Goal: Task Accomplishment & Management: Manage account settings

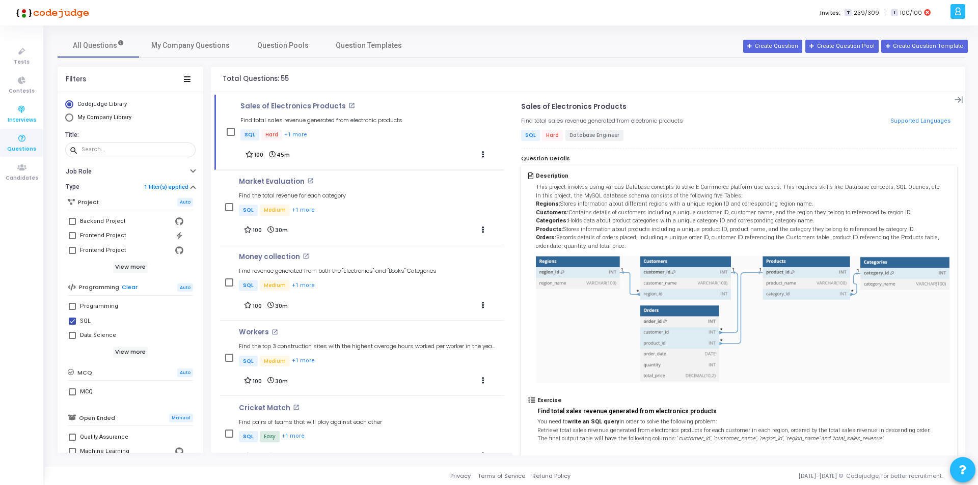
click at [25, 114] on icon at bounding box center [21, 109] width 21 height 13
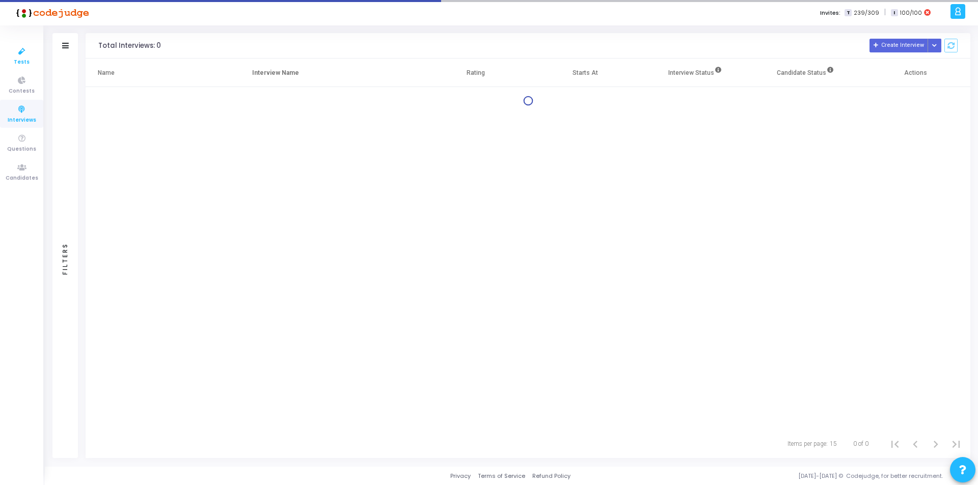
click at [24, 57] on icon at bounding box center [21, 51] width 21 height 13
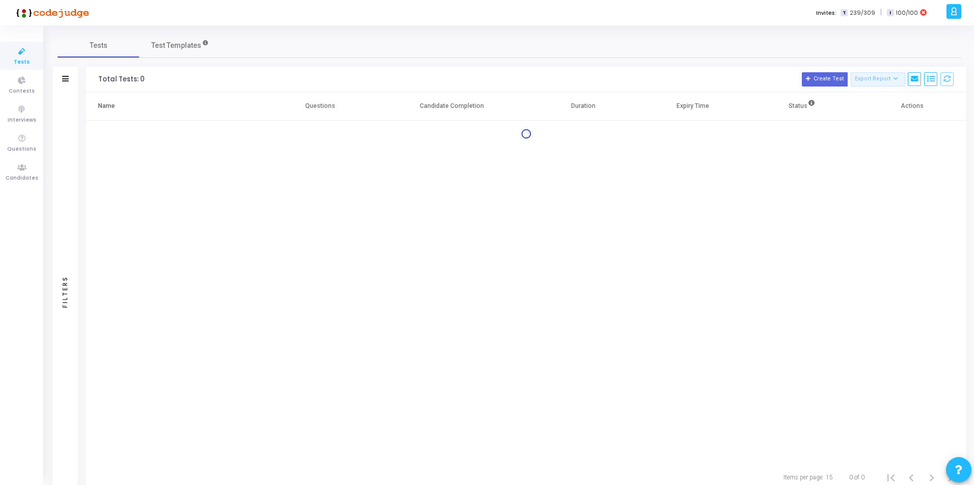
click at [22, 54] on icon at bounding box center [21, 51] width 21 height 13
click at [20, 89] on span "Contests" at bounding box center [22, 91] width 26 height 9
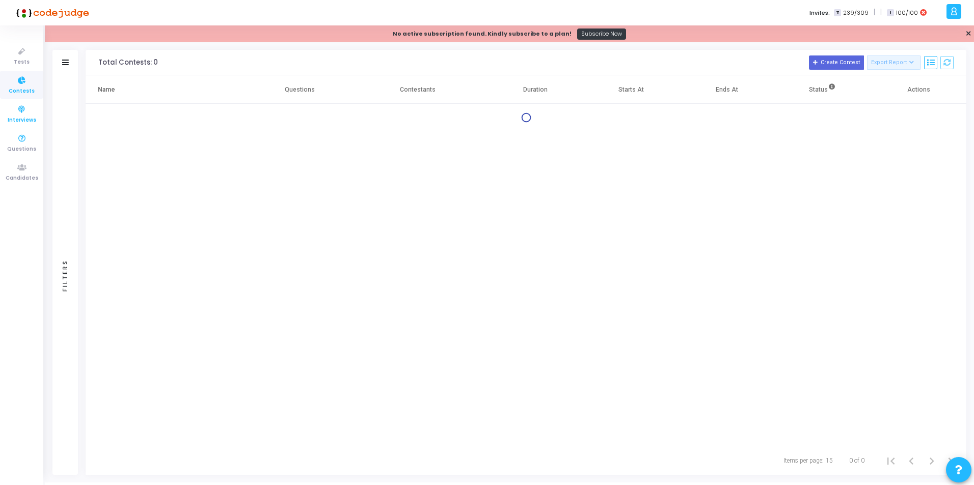
click at [21, 106] on icon at bounding box center [21, 109] width 21 height 13
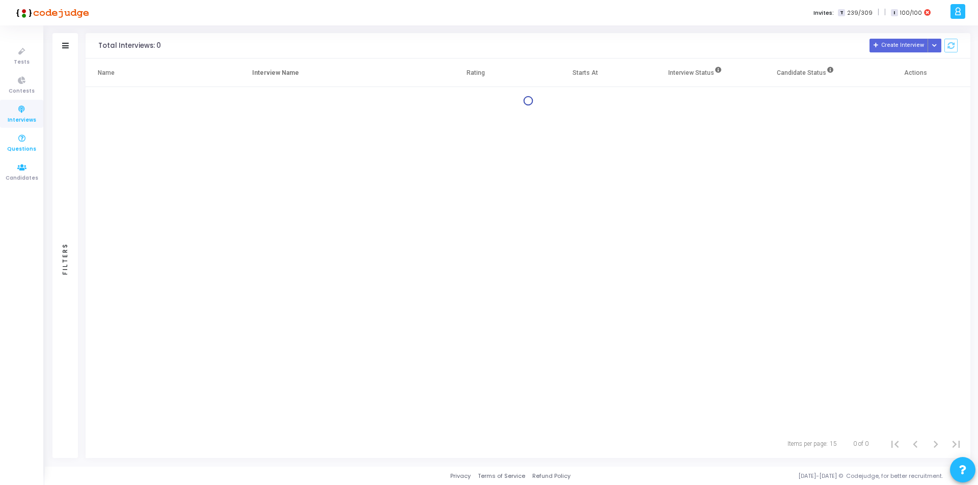
click at [26, 144] on icon at bounding box center [21, 138] width 21 height 13
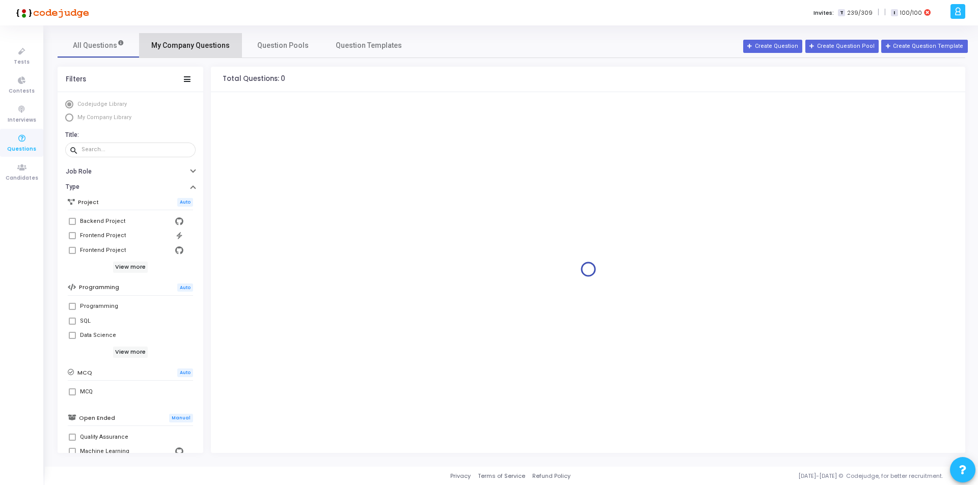
click at [198, 43] on span "My Company Questions" at bounding box center [190, 45] width 78 height 11
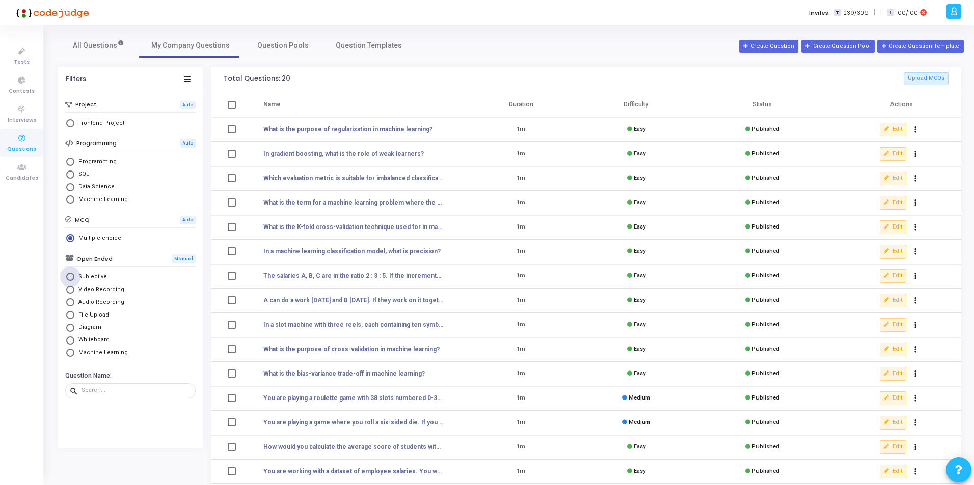
click at [69, 274] on span "Select Library" at bounding box center [70, 277] width 8 height 8
click at [69, 274] on input "Subjective" at bounding box center [70, 277] width 8 height 8
radio input "true"
radio input "false"
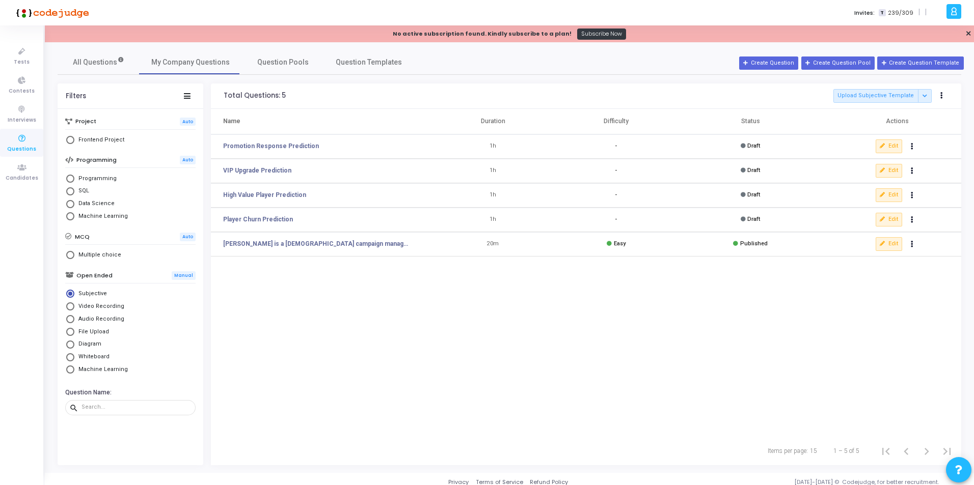
click at [70, 188] on span "Select Library" at bounding box center [70, 191] width 8 height 8
click at [70, 188] on input "SQL" at bounding box center [70, 191] width 8 height 8
radio input "true"
radio input "false"
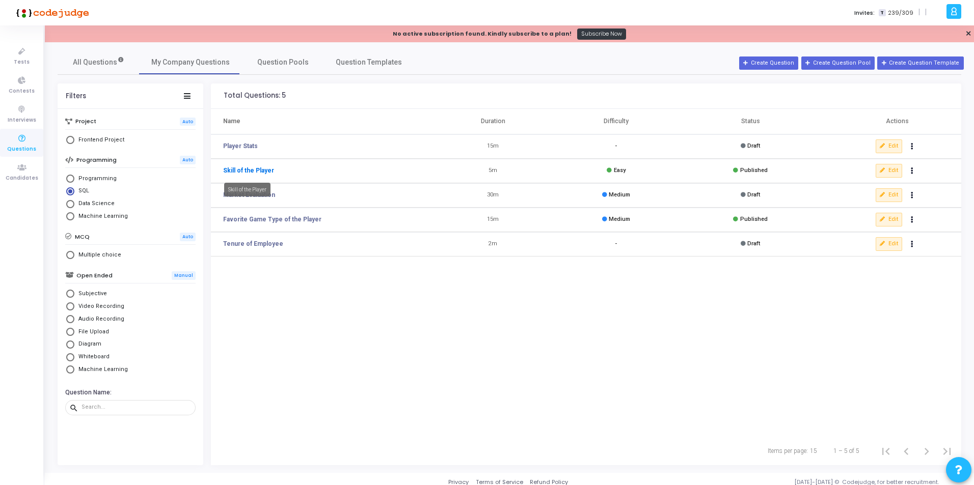
click at [249, 174] on link "Skill of the Player" at bounding box center [248, 170] width 51 height 9
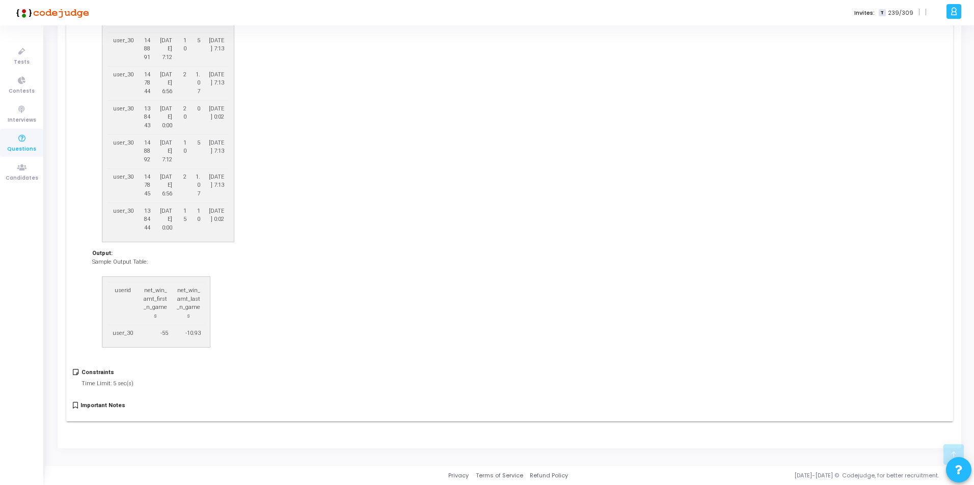
scroll to position [542, 0]
drag, startPoint x: 112, startPoint y: 271, endPoint x: 160, endPoint y: 275, distance: 48.6
click at [159, 267] on p "Sample Output Table:" at bounding box center [205, 262] width 226 height 9
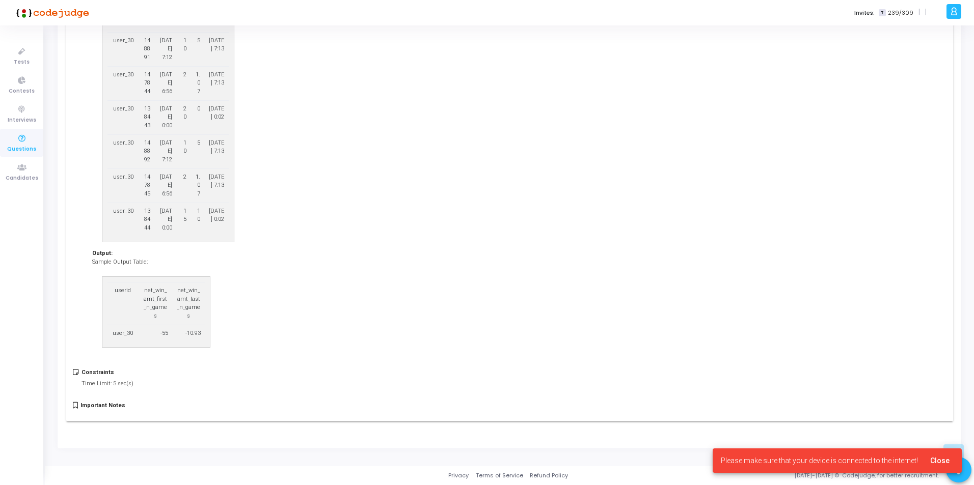
click at [283, 286] on div "Sample Output Table: userid net_win_amt_first_n_games net_win_amt_last_n_games …" at bounding box center [205, 306] width 226 height 97
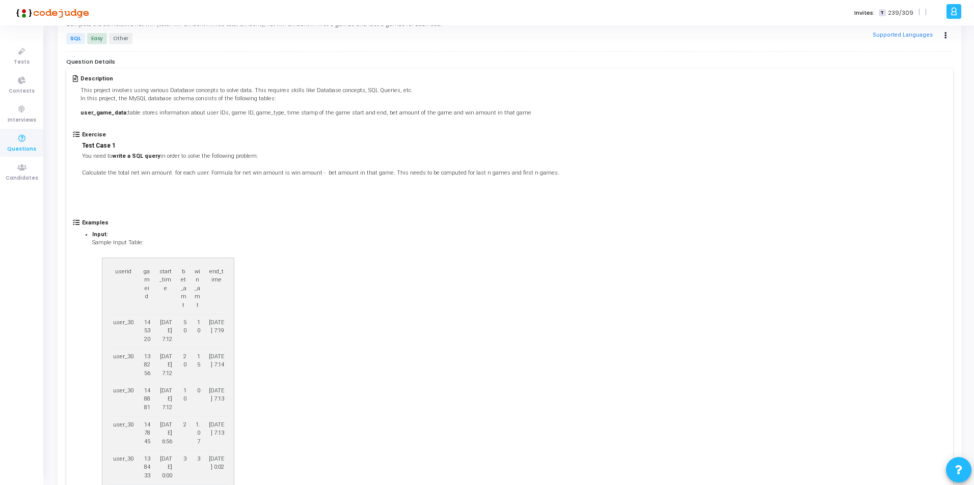
scroll to position [0, 0]
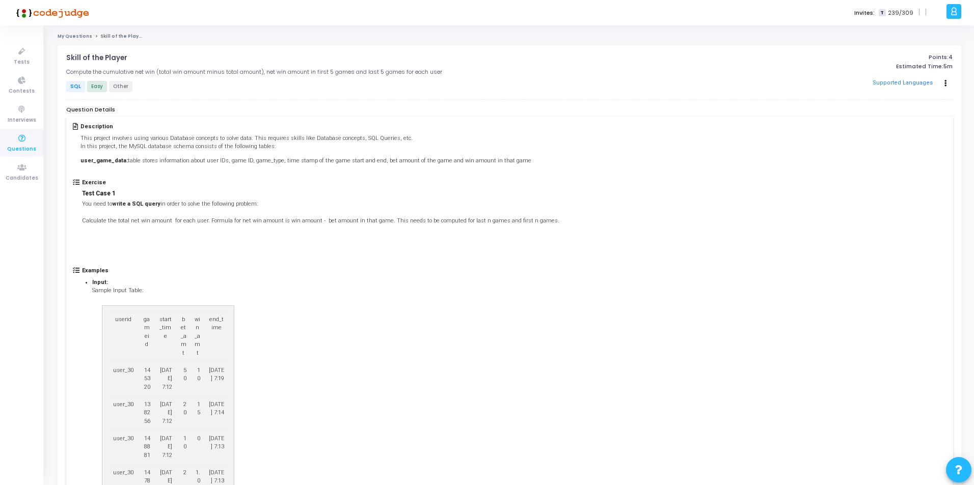
click at [72, 36] on link "My Questions" at bounding box center [75, 36] width 35 height 6
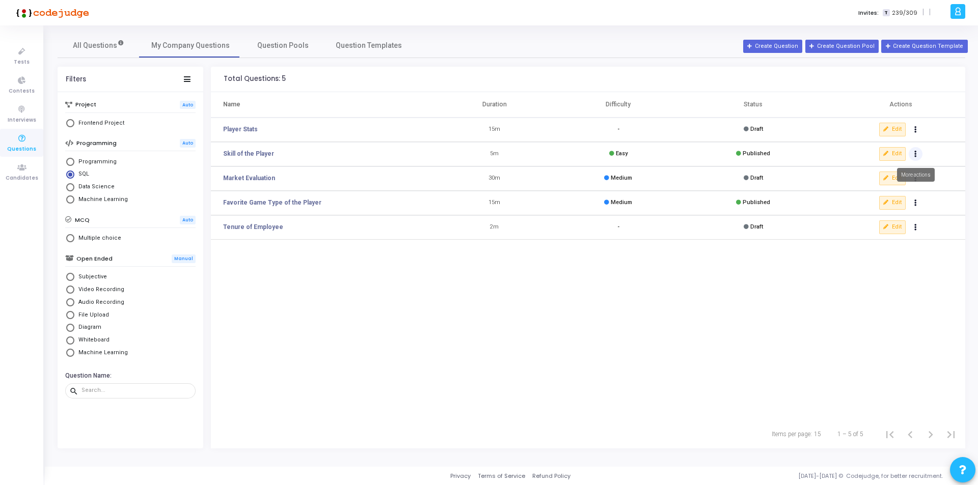
click at [915, 132] on icon "Actions" at bounding box center [915, 129] width 3 height 5
click at [958, 152] on td "Edit" at bounding box center [895, 154] width 139 height 24
click at [844, 42] on button "Create Question Pool" at bounding box center [841, 46] width 73 height 13
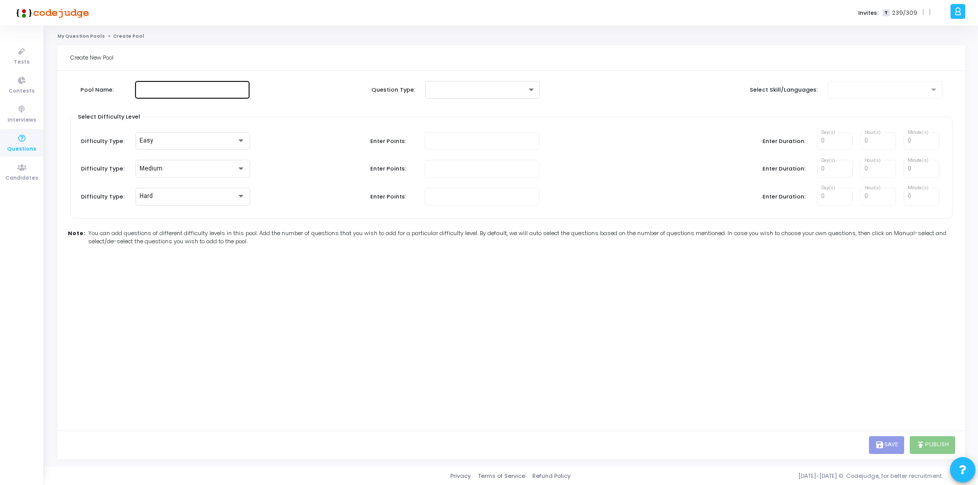
click at [200, 85] on div at bounding box center [192, 88] width 106 height 19
click at [494, 93] on div at bounding box center [477, 89] width 97 height 7
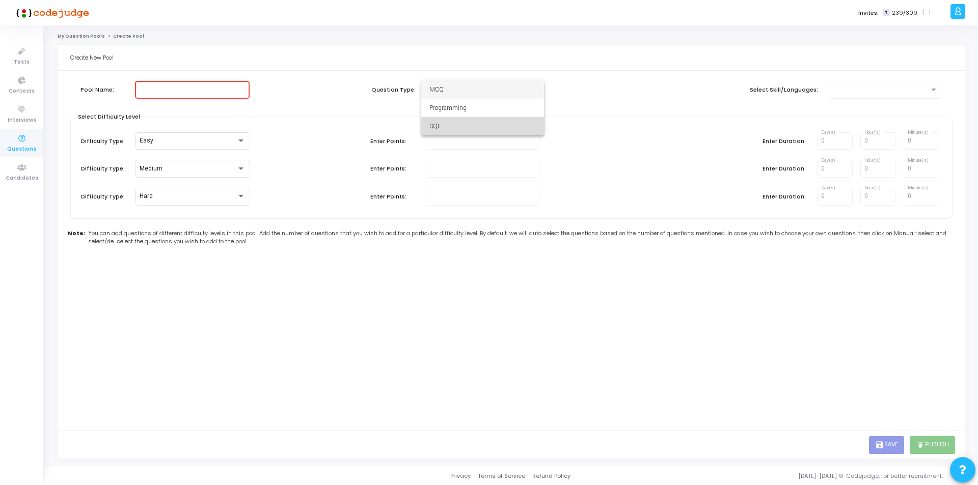
click at [448, 126] on span "SQL" at bounding box center [482, 126] width 106 height 18
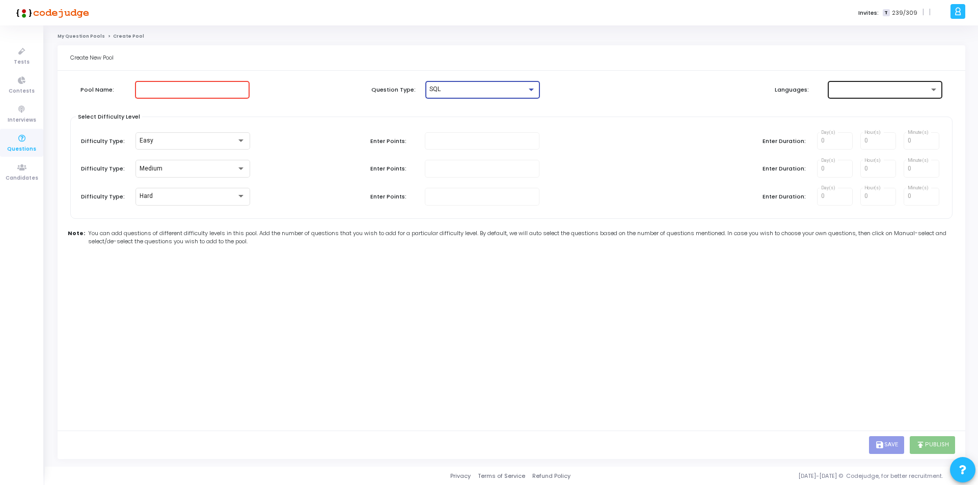
click at [856, 88] on div at bounding box center [880, 89] width 97 height 7
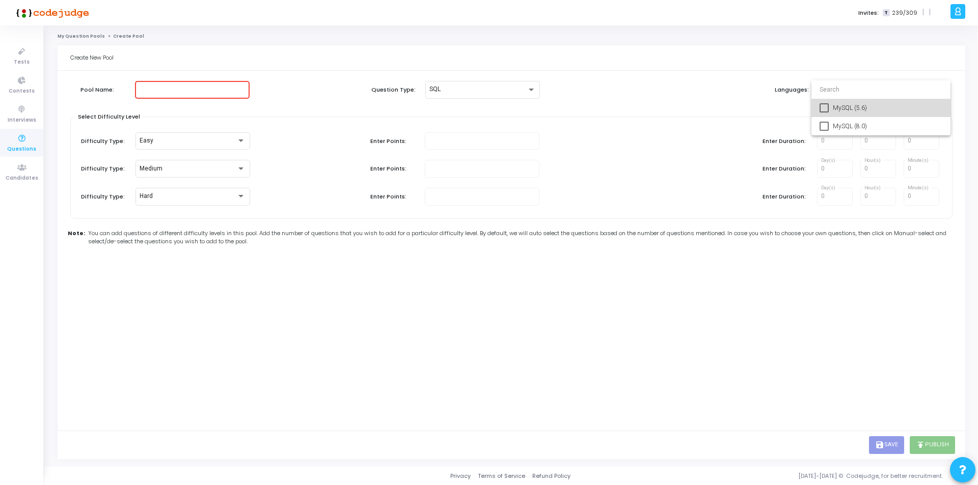
click at [823, 107] on mat-pseudo-checkbox at bounding box center [824, 107] width 9 height 9
click at [825, 129] on mat-pseudo-checkbox at bounding box center [824, 126] width 9 height 9
click at [212, 93] on div at bounding box center [489, 242] width 978 height 485
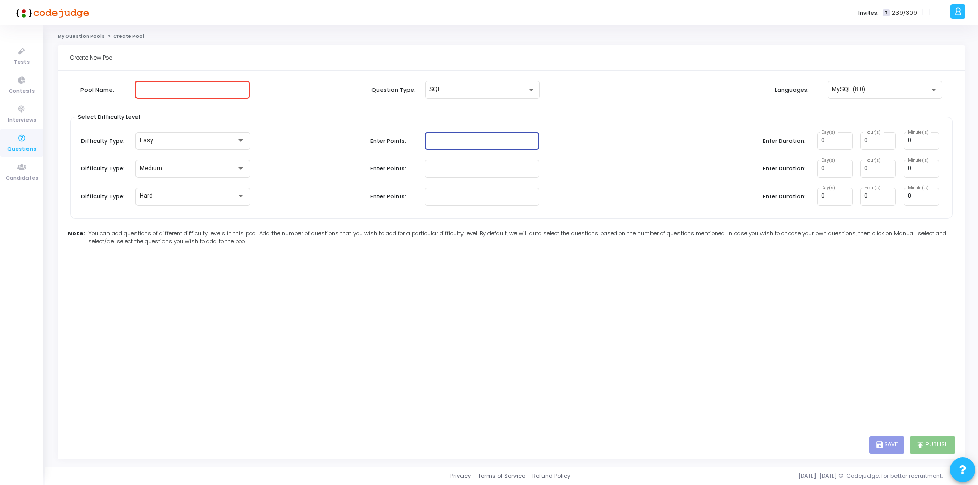
click at [479, 138] on input "number" at bounding box center [482, 141] width 106 height 7
click at [221, 141] on div "Easy" at bounding box center [188, 141] width 97 height 7
click at [347, 131] on div at bounding box center [489, 242] width 978 height 485
click at [74, 34] on link "My Question Pools" at bounding box center [81, 36] width 47 height 6
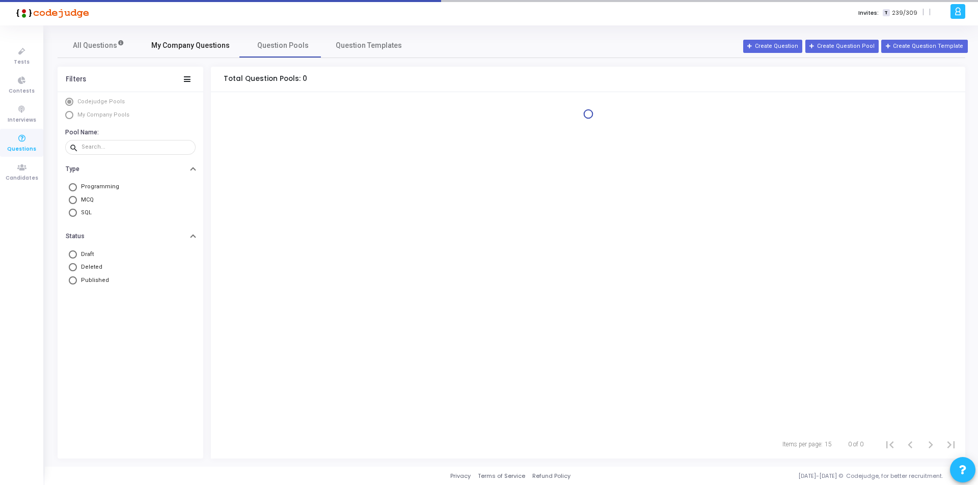
click at [196, 49] on span "My Company Questions" at bounding box center [190, 45] width 78 height 11
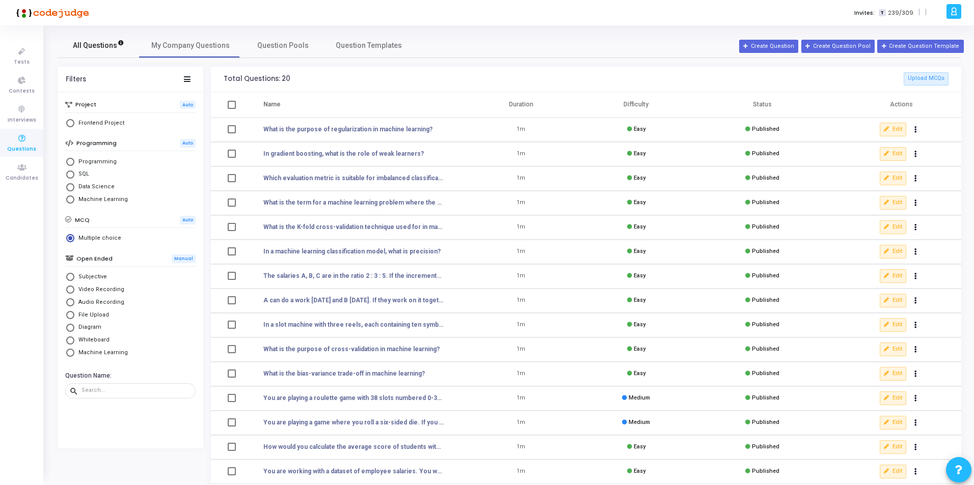
click at [95, 47] on span "All Questions" at bounding box center [98, 45] width 51 height 11
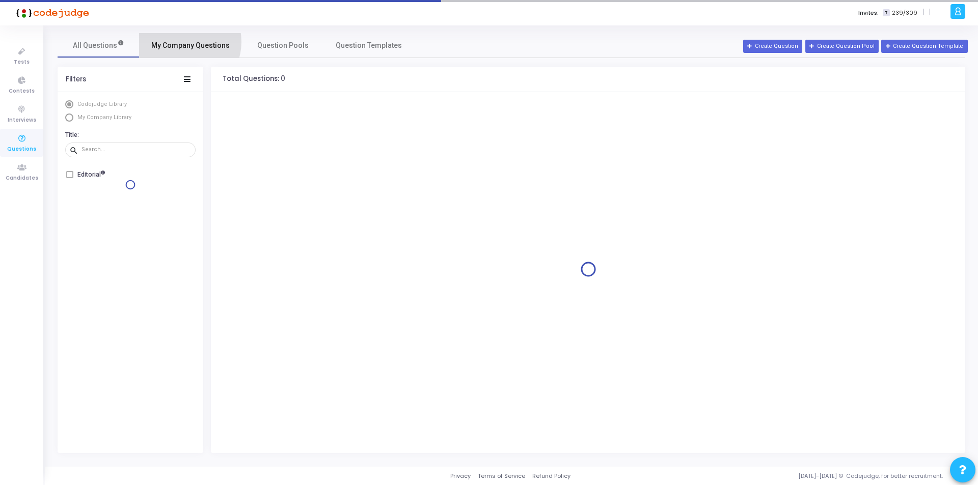
click at [181, 42] on span "My Company Questions" at bounding box center [190, 45] width 78 height 11
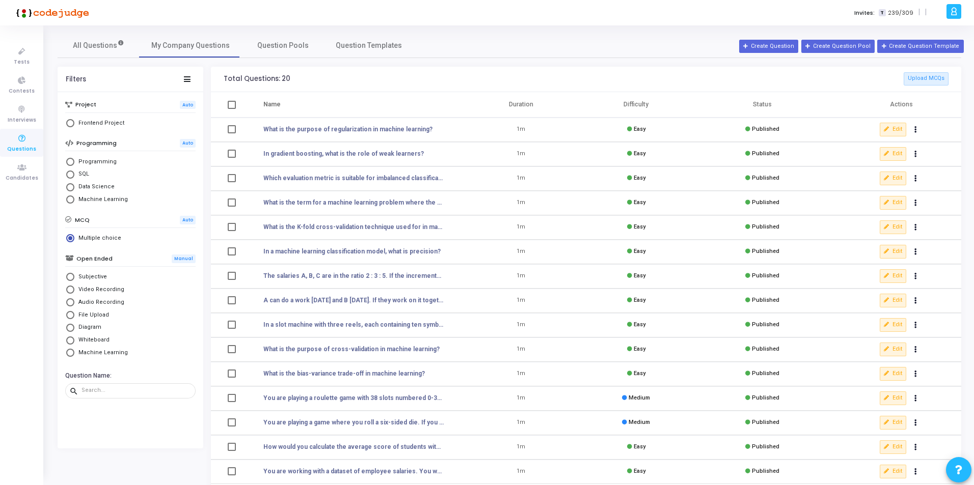
click at [79, 174] on span "SQL" at bounding box center [81, 174] width 15 height 9
click at [74, 174] on input "SQL" at bounding box center [70, 175] width 8 height 8
radio input "true"
radio input "false"
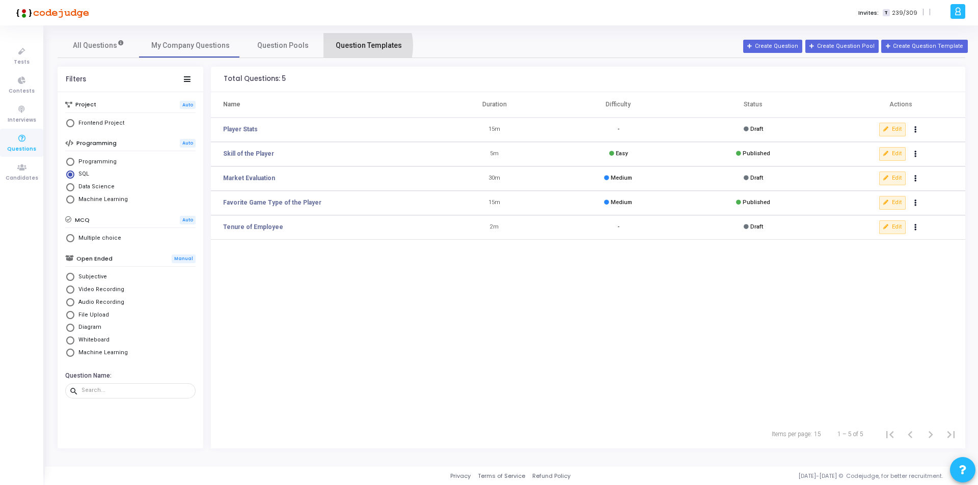
click at [353, 46] on span "Question Templates" at bounding box center [369, 45] width 66 height 11
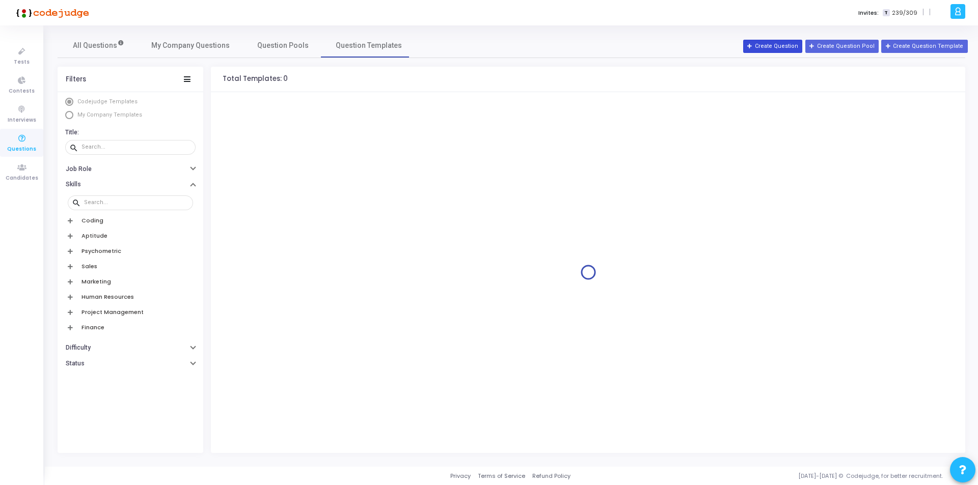
click at [780, 49] on button "Create Question" at bounding box center [772, 46] width 59 height 13
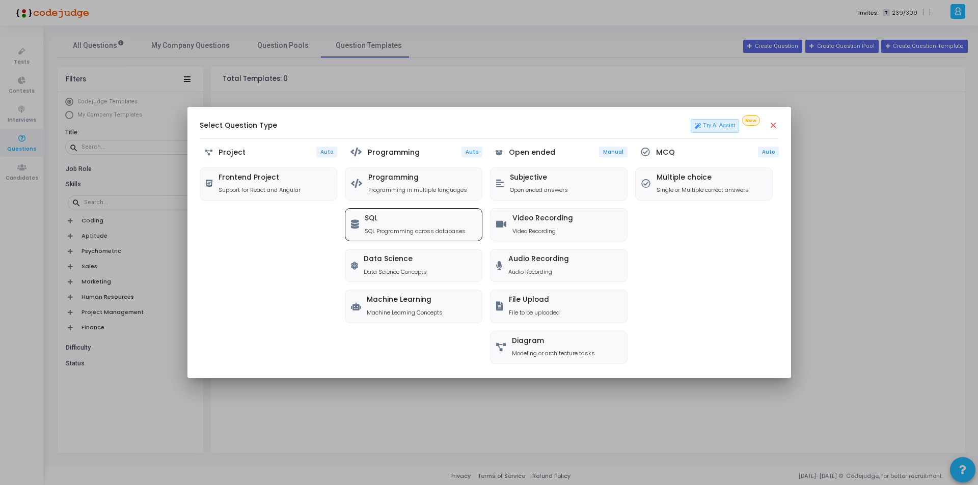
click at [411, 226] on div "SQL SQL Programming across databases" at bounding box center [415, 224] width 101 height 21
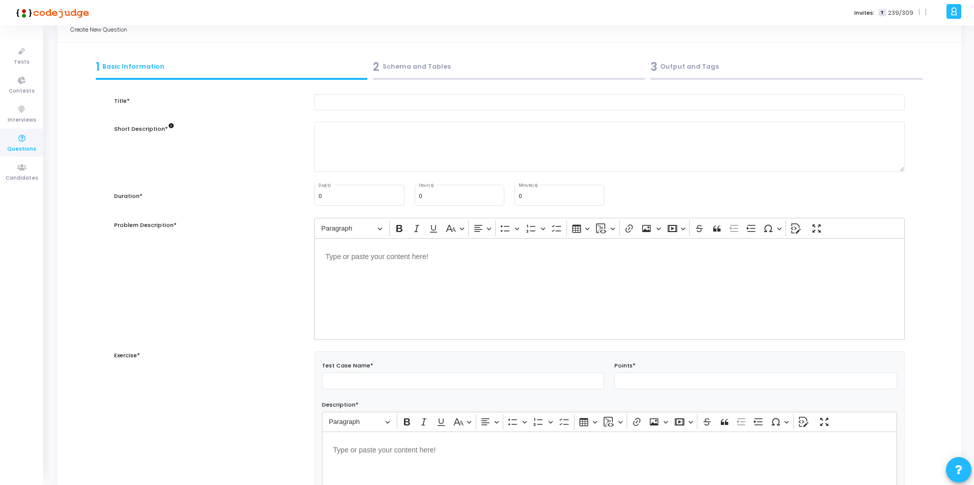
scroll to position [28, 0]
click at [415, 69] on div "2 Schema and Tables" at bounding box center [509, 67] width 272 height 17
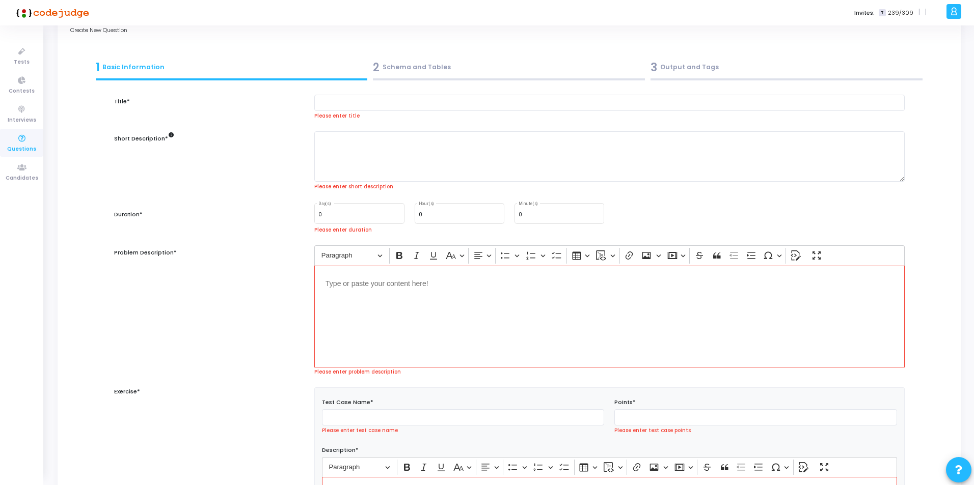
click at [708, 65] on div "3 Output and Tags" at bounding box center [786, 67] width 272 height 17
click at [452, 60] on div "2 Schema and Tables" at bounding box center [509, 67] width 272 height 17
click at [278, 66] on div "1 Basic Information" at bounding box center [232, 67] width 272 height 17
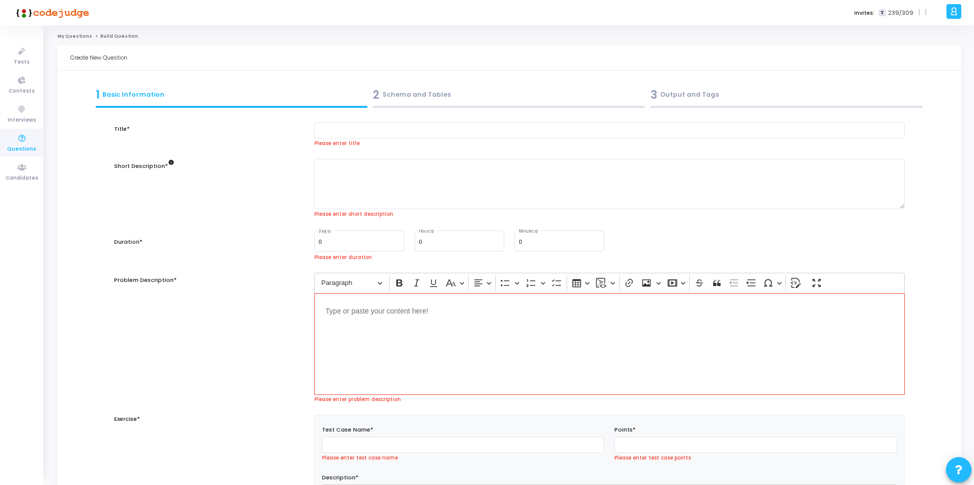
click at [76, 36] on link "My Questions" at bounding box center [75, 36] width 35 height 6
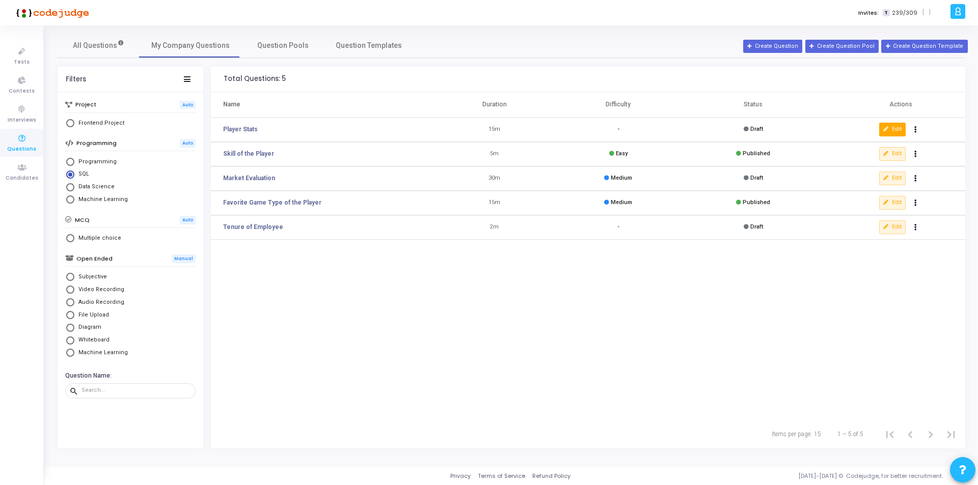
click at [892, 132] on button "Edit" at bounding box center [892, 129] width 26 height 13
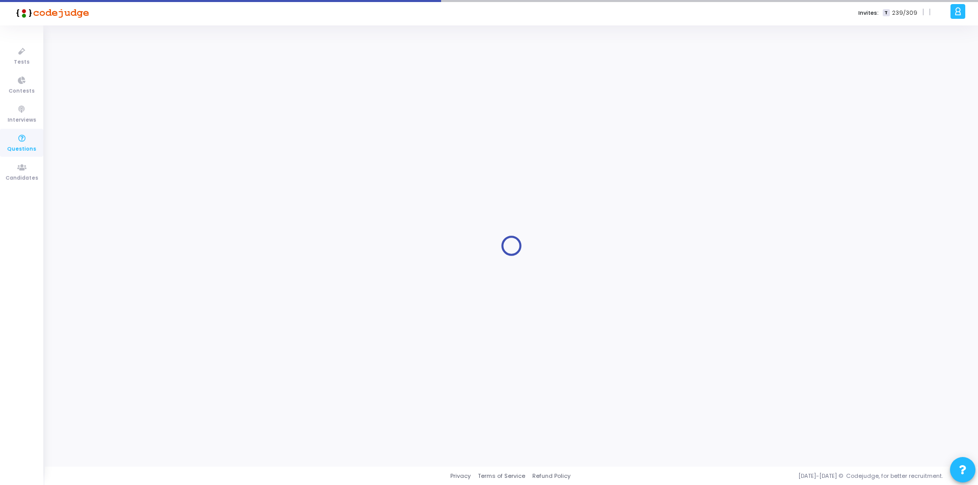
drag, startPoint x: 919, startPoint y: 14, endPoint x: 896, endPoint y: 14, distance: 22.4
click at [896, 14] on div "T 239/309 | |" at bounding box center [907, 12] width 48 height 11
click at [20, 113] on icon at bounding box center [21, 109] width 21 height 13
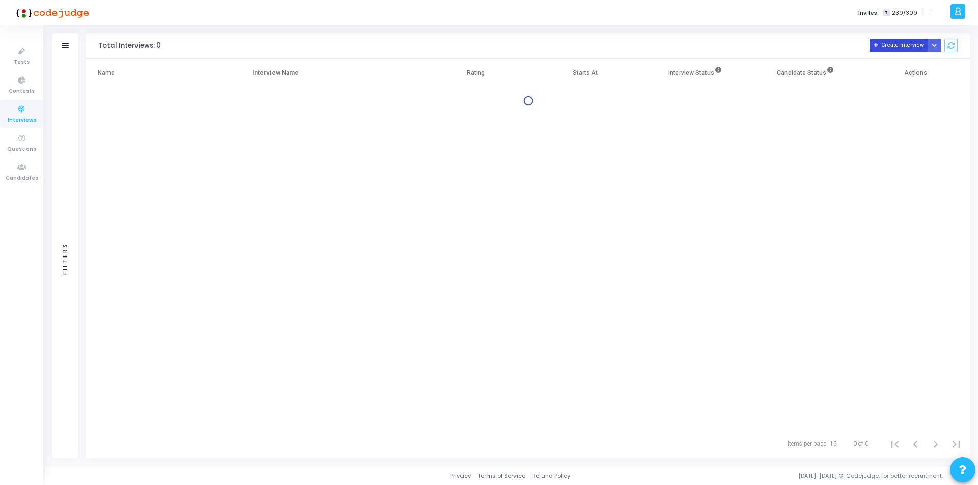
click at [902, 46] on button "Create Interview" at bounding box center [898, 46] width 59 height 14
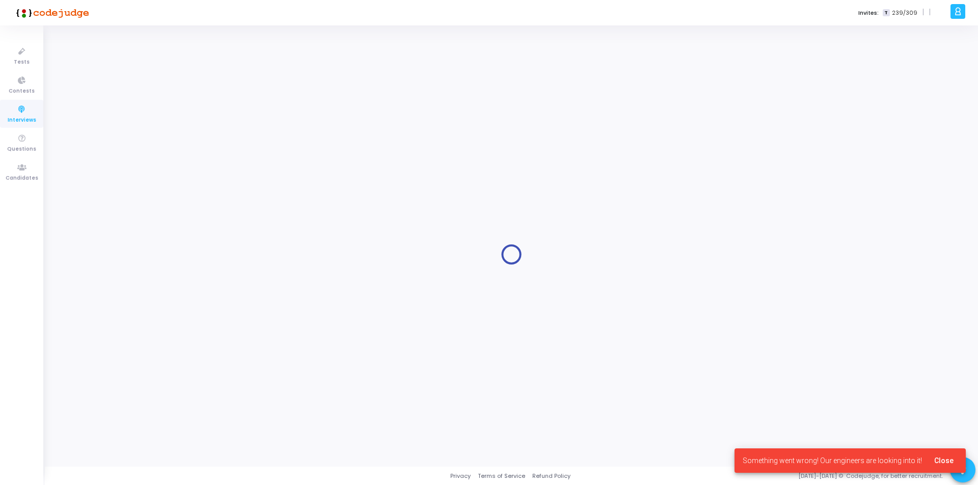
click at [945, 459] on span "Close" at bounding box center [943, 461] width 19 height 8
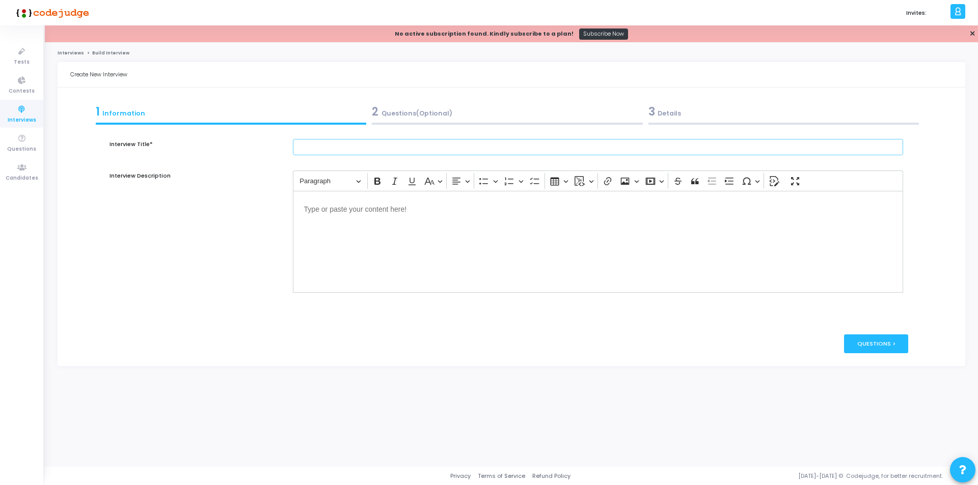
click at [364, 143] on input "text" at bounding box center [598, 147] width 611 height 17
type input "I"
type input "Test 1"
click at [378, 240] on div "Editor editing area: main" at bounding box center [598, 242] width 611 height 102
click at [885, 341] on div "Questions >" at bounding box center [876, 344] width 65 height 19
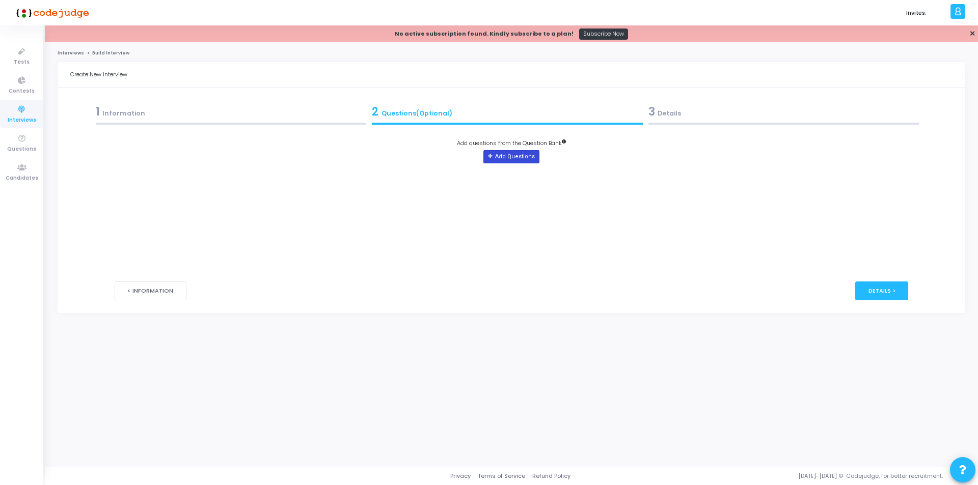
click at [514, 155] on button "Add Questions" at bounding box center [511, 156] width 56 height 13
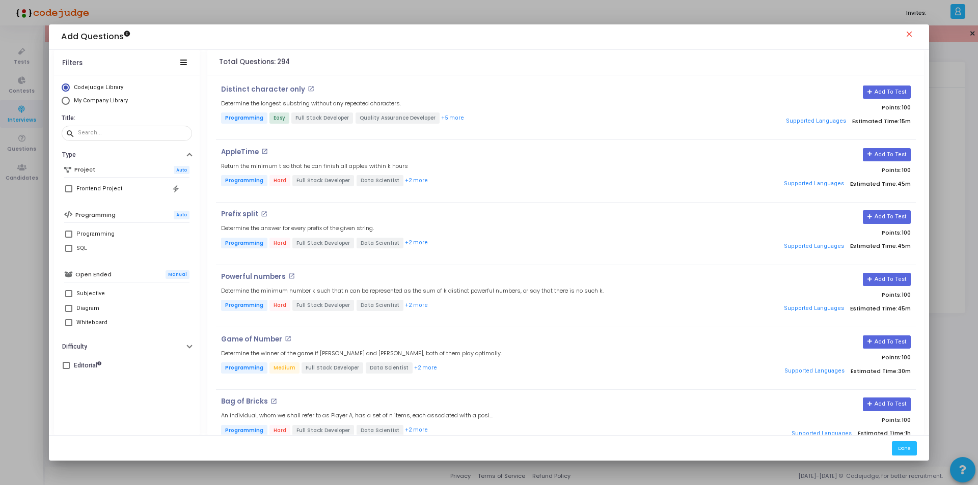
click at [85, 98] on span "My Company Library" at bounding box center [101, 100] width 54 height 7
click at [70, 98] on input "My Company Library" at bounding box center [66, 101] width 8 height 8
radio input "true"
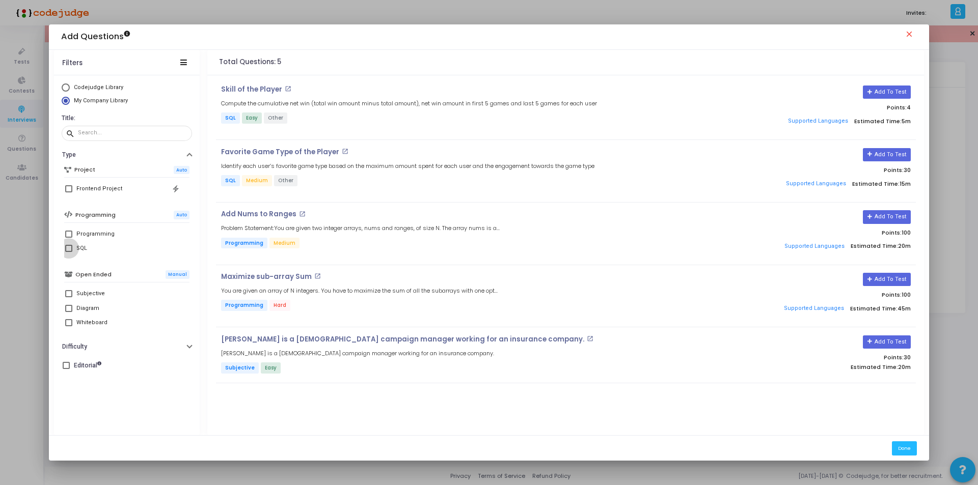
click at [69, 250] on span at bounding box center [68, 248] width 7 height 7
click at [69, 252] on input "SQL" at bounding box center [68, 252] width 1 height 1
checkbox input "true"
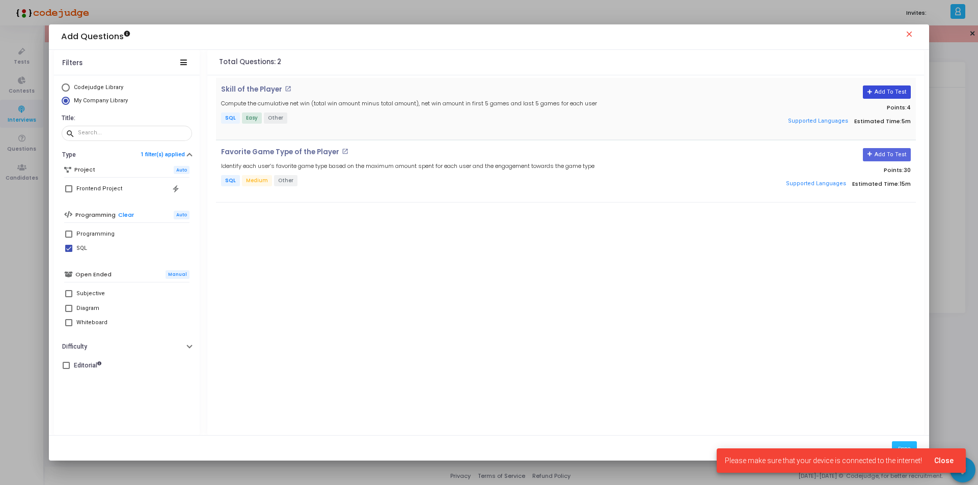
click at [872, 93] on icon at bounding box center [870, 93] width 6 height 6
click at [869, 156] on icon at bounding box center [870, 155] width 6 height 6
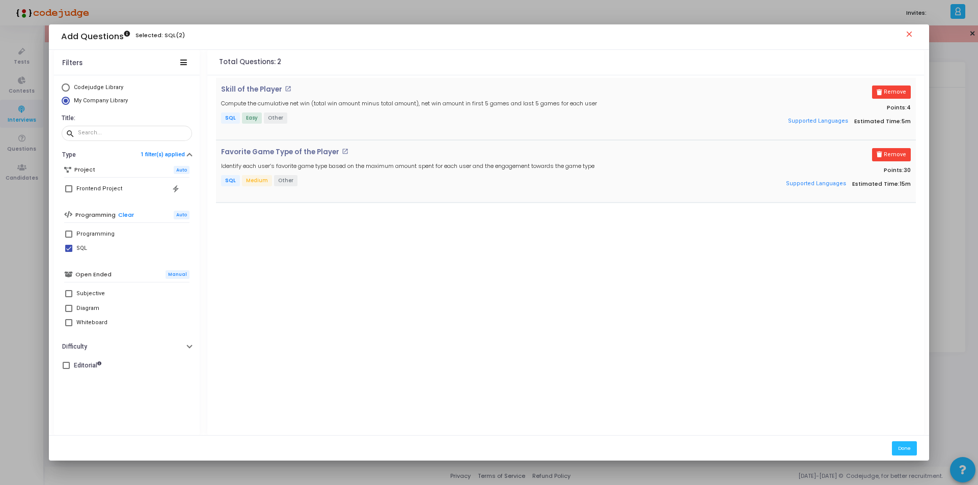
click at [69, 293] on span at bounding box center [68, 293] width 7 height 7
click at [69, 297] on input "Subjective" at bounding box center [68, 297] width 1 height 1
checkbox input "true"
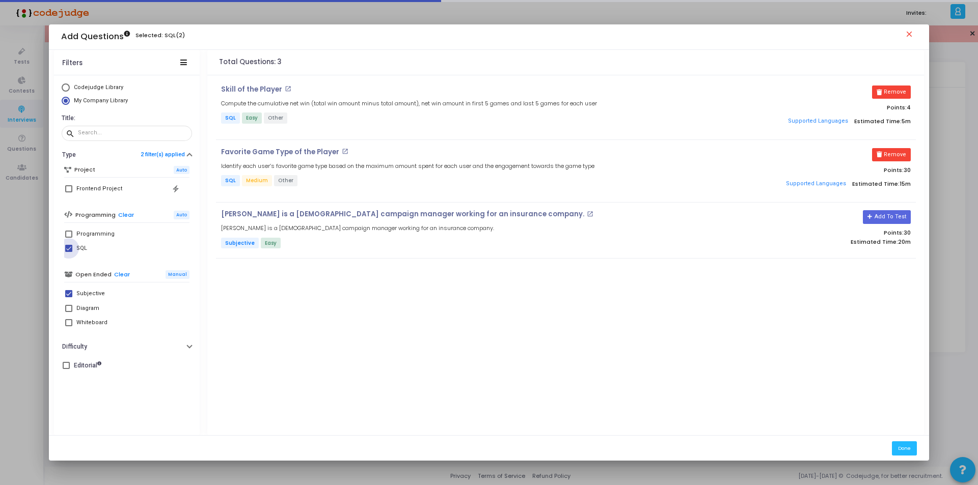
click at [68, 250] on span at bounding box center [68, 248] width 7 height 7
click at [68, 252] on input "SQL" at bounding box center [68, 252] width 1 height 1
checkbox input "false"
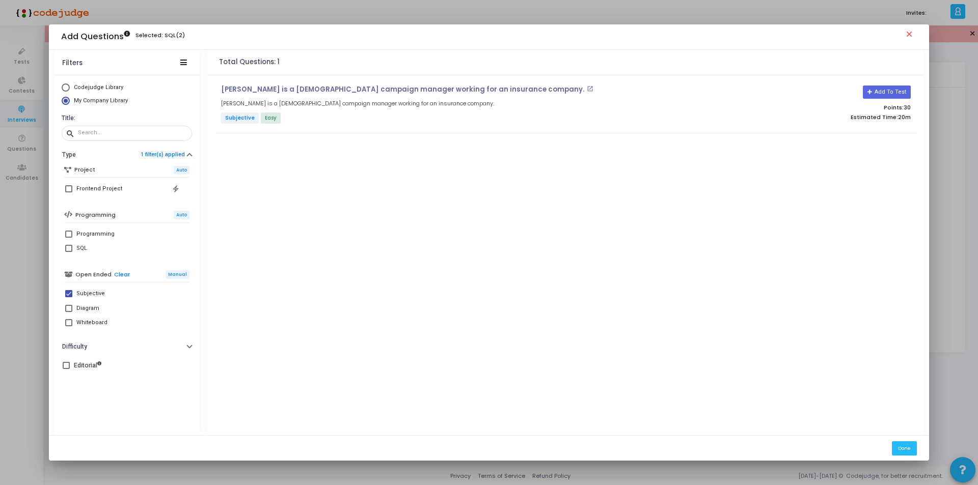
click at [908, 34] on mat-icon "close" at bounding box center [911, 36] width 12 height 12
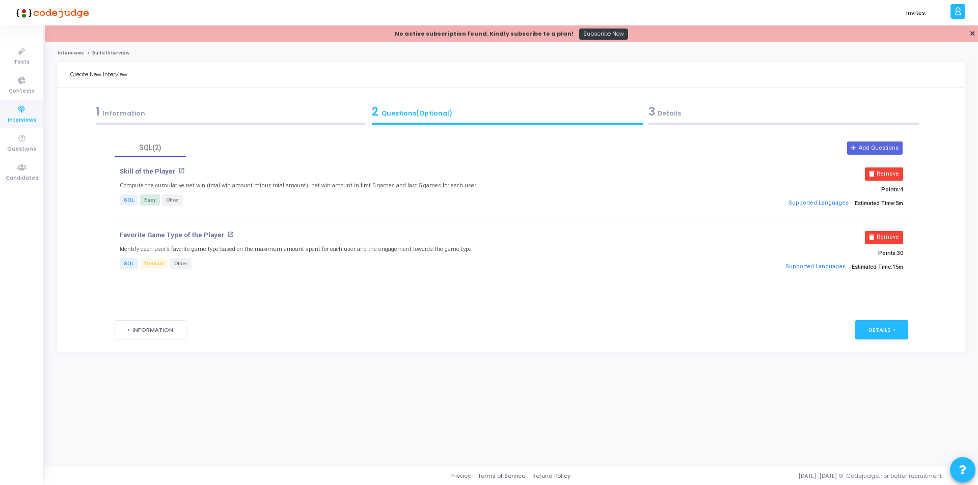
click at [70, 53] on link "Interviews" at bounding box center [71, 53] width 26 height 6
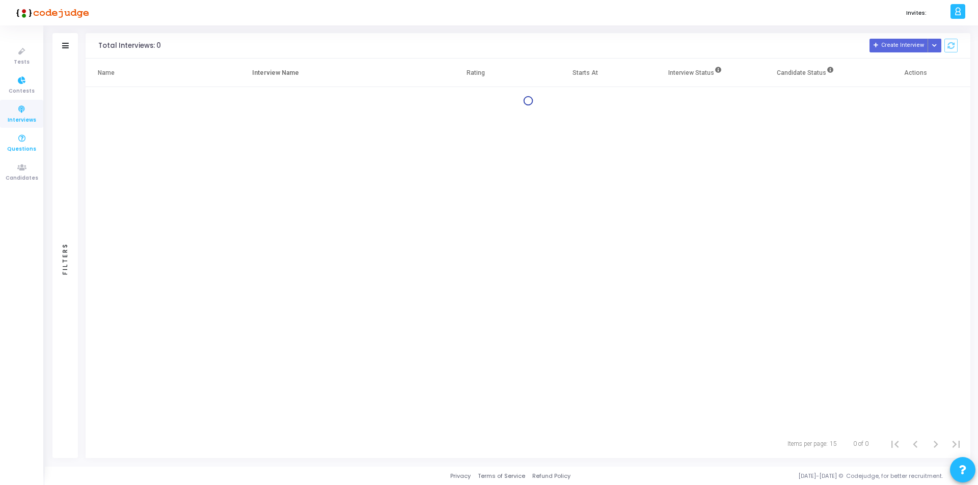
click at [16, 134] on icon at bounding box center [21, 138] width 21 height 13
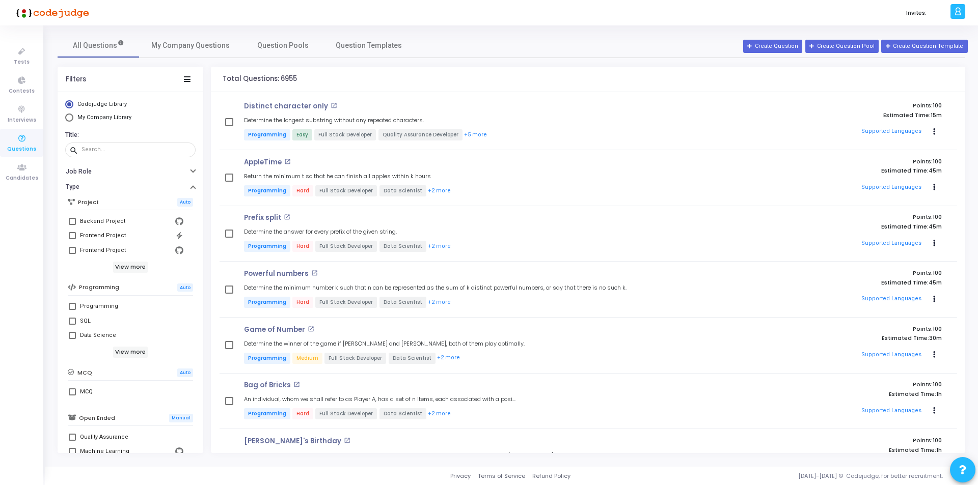
click at [107, 115] on span "My Company Library" at bounding box center [104, 117] width 54 height 7
click at [73, 115] on input "My Company Library" at bounding box center [69, 118] width 8 height 8
radio input "true"
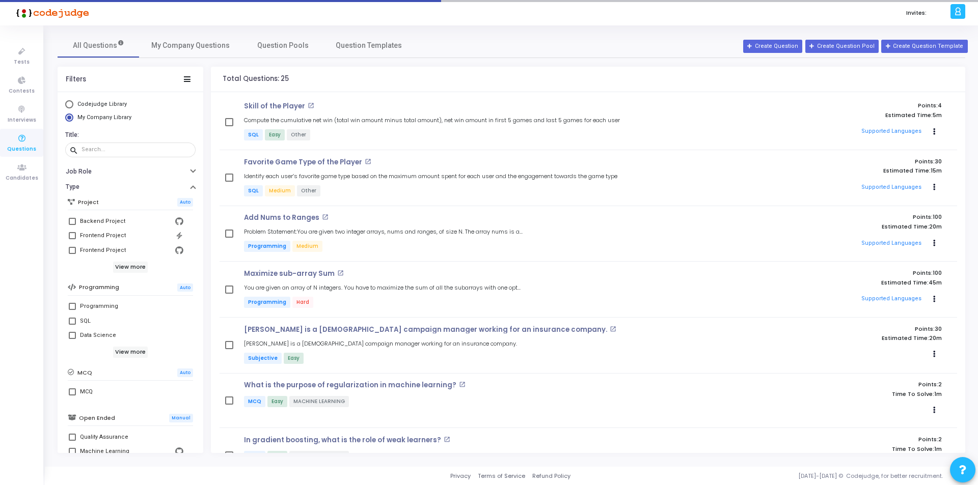
scroll to position [108, 0]
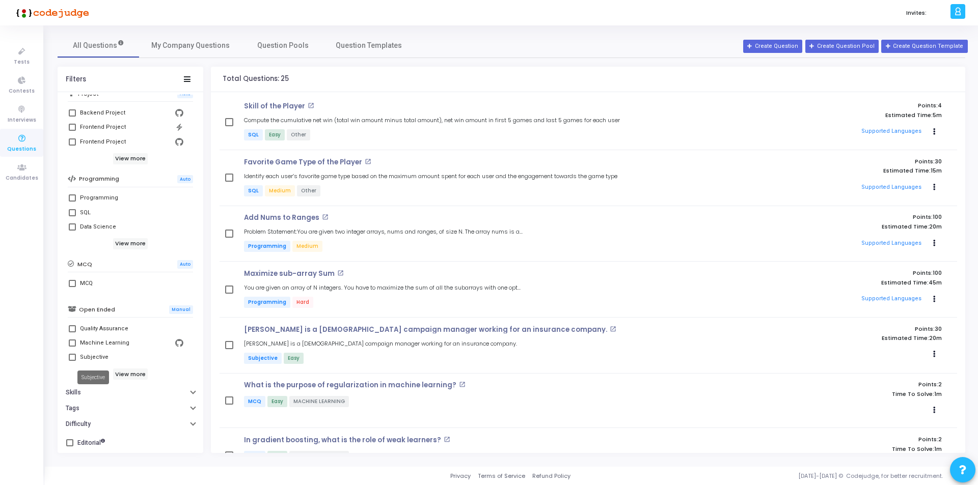
click at [91, 353] on div "Subjective" at bounding box center [94, 357] width 29 height 12
click at [72, 361] on input "Subjective" at bounding box center [72, 361] width 1 height 1
checkbox input "true"
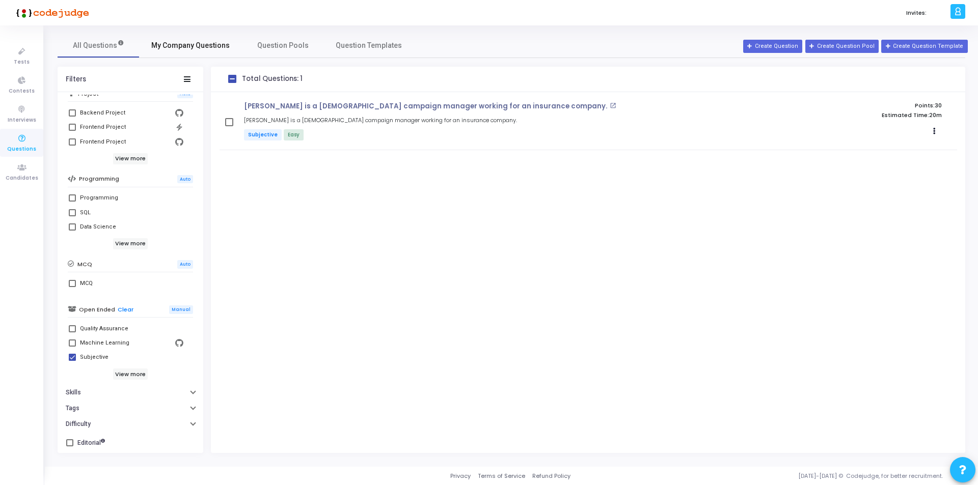
click at [180, 41] on span "My Company Questions" at bounding box center [190, 45] width 78 height 11
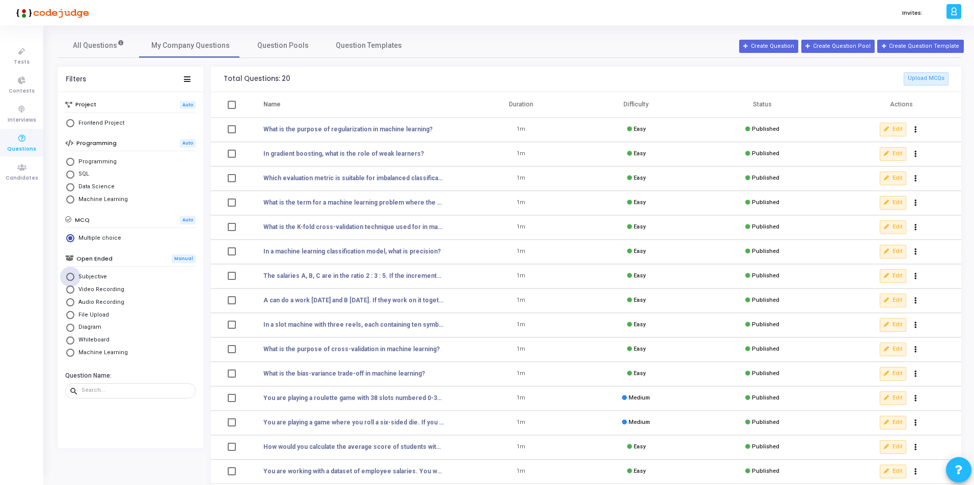
click at [73, 276] on span "Select Library" at bounding box center [70, 277] width 8 height 8
click at [73, 276] on input "Subjective" at bounding box center [70, 277] width 8 height 8
radio input "true"
radio input "false"
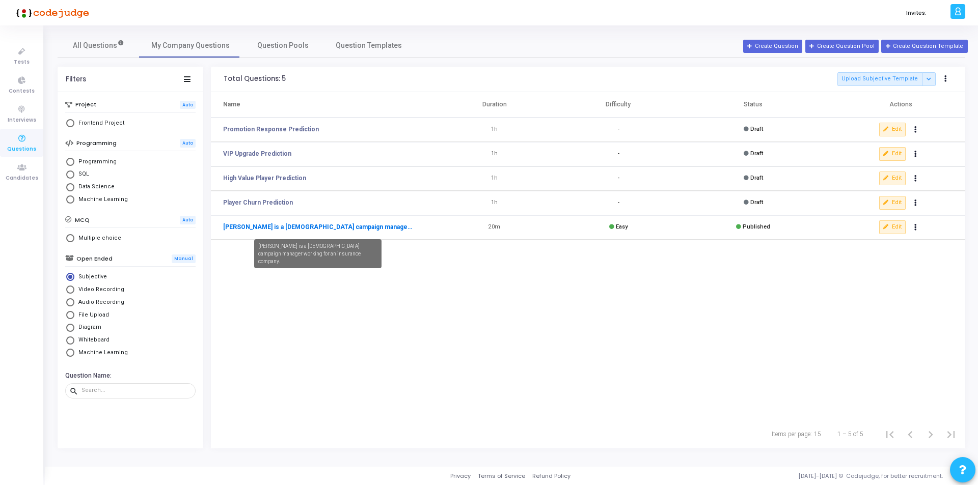
click at [378, 228] on link "[PERSON_NAME] is a [DEMOGRAPHIC_DATA] campaign manager working for an insurance…" at bounding box center [317, 227] width 189 height 9
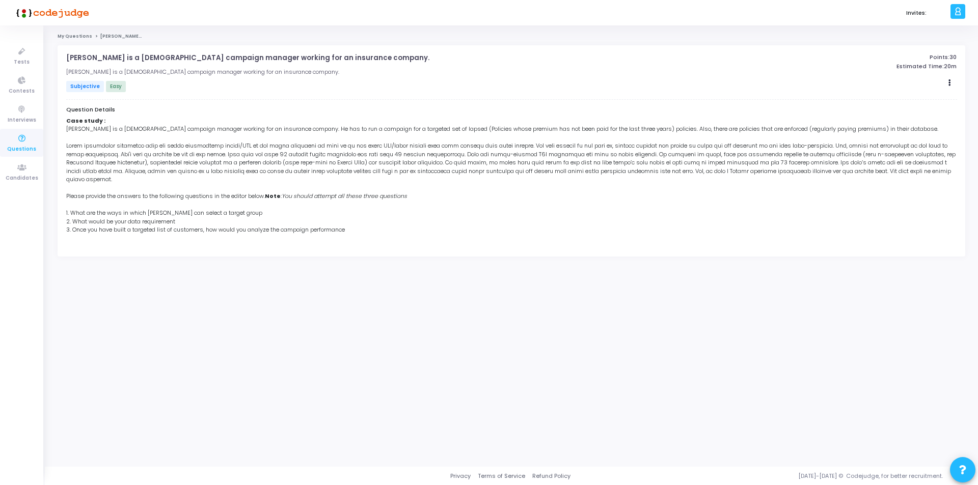
click at [109, 90] on span "Easy" at bounding box center [116, 86] width 20 height 11
click at [90, 88] on span "Subjective" at bounding box center [85, 86] width 38 height 11
click at [72, 33] on div "My Questions Karen is a 25 year old campaign manager working for an insurance c…" at bounding box center [511, 246] width 933 height 442
click at [74, 35] on link "My Questions" at bounding box center [75, 36] width 35 height 6
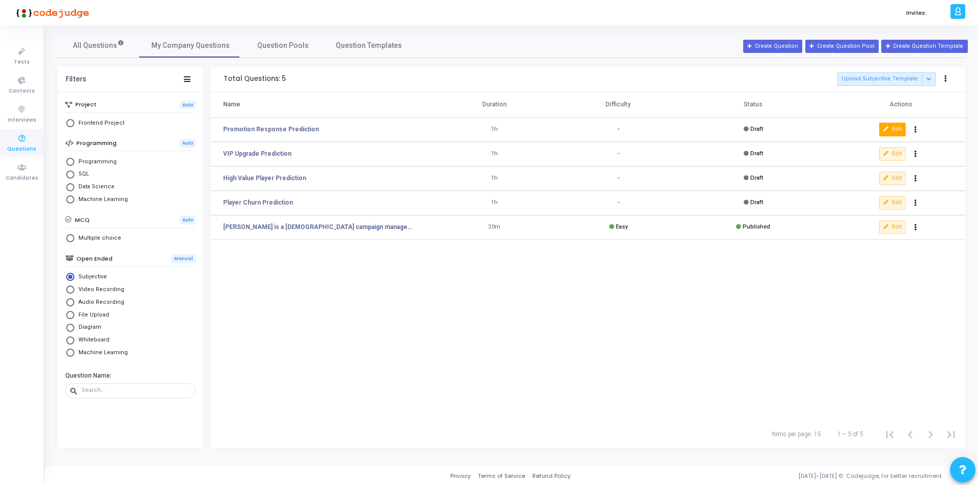
click at [894, 129] on button "Edit" at bounding box center [892, 129] width 26 height 13
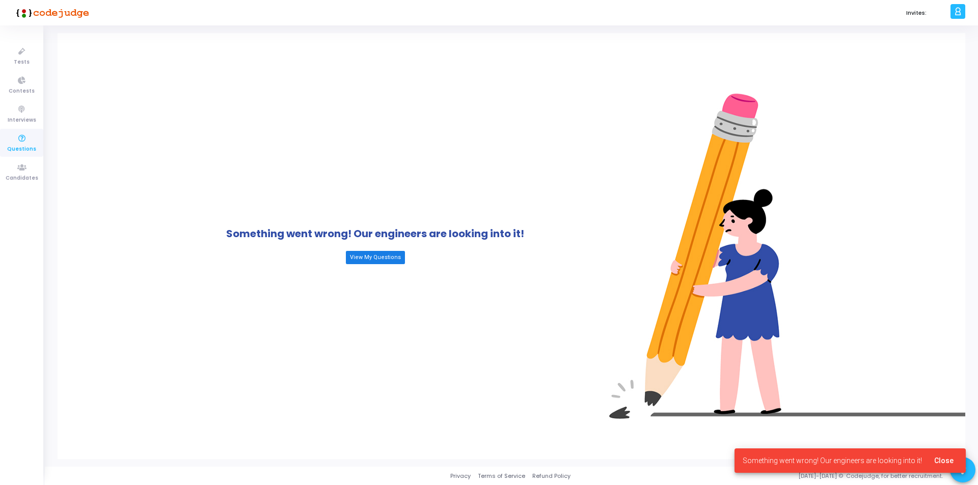
click at [384, 260] on link "View My Questions" at bounding box center [375, 257] width 59 height 13
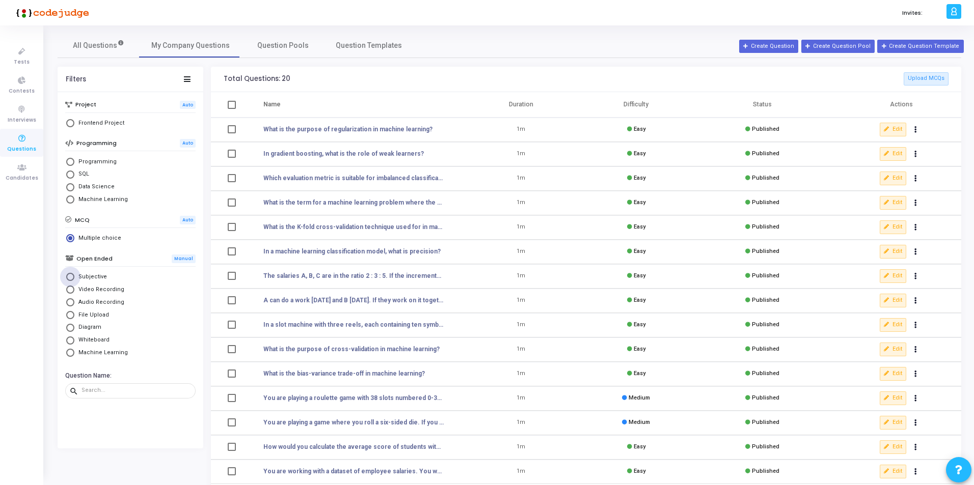
click at [67, 278] on span "Select Library" at bounding box center [70, 277] width 8 height 8
click at [67, 278] on input "Subjective" at bounding box center [70, 277] width 8 height 8
radio input "true"
radio input "false"
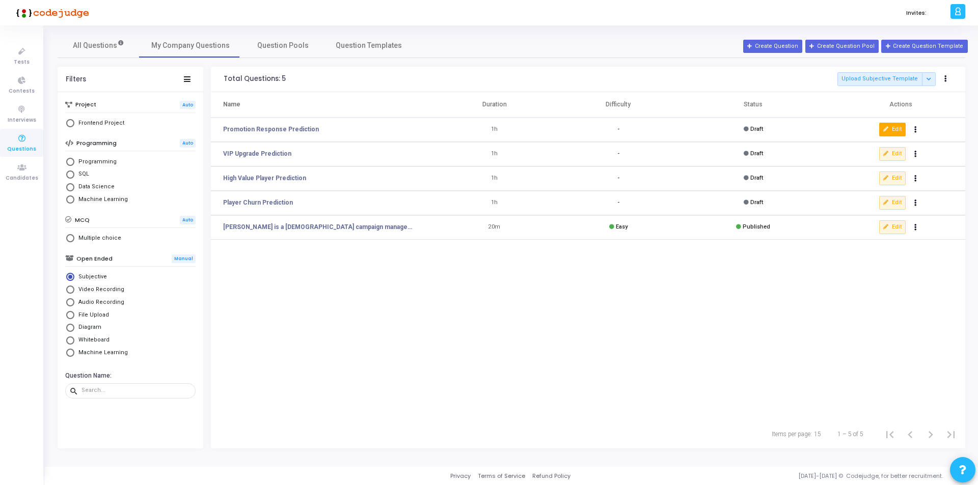
click at [891, 128] on button "Edit" at bounding box center [892, 129] width 26 height 13
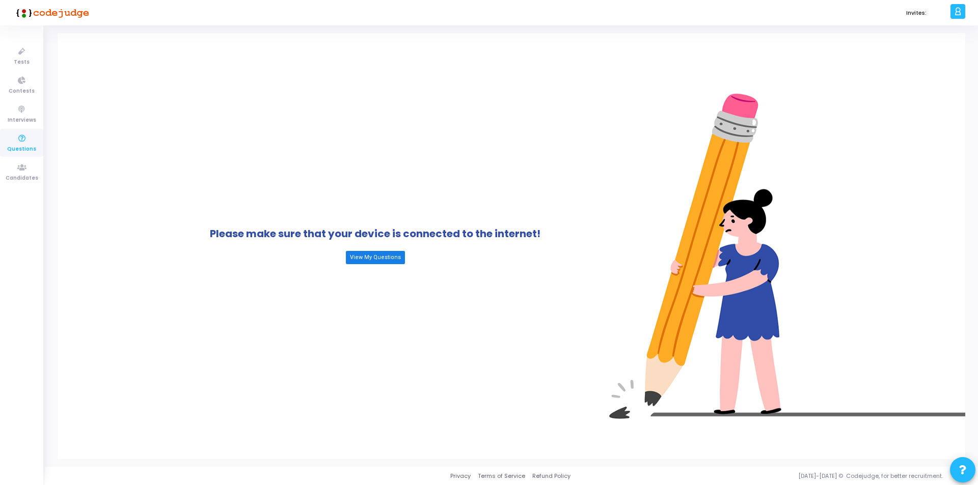
click at [372, 259] on link "View My Questions" at bounding box center [375, 257] width 59 height 13
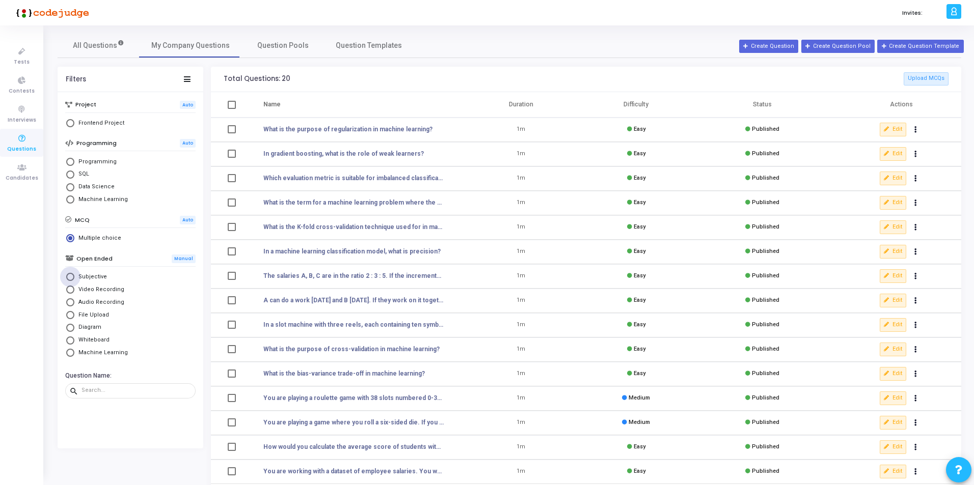
click at [68, 280] on span "Select Library" at bounding box center [70, 277] width 8 height 8
click at [68, 280] on input "Subjective" at bounding box center [70, 277] width 8 height 8
radio input "true"
radio input "false"
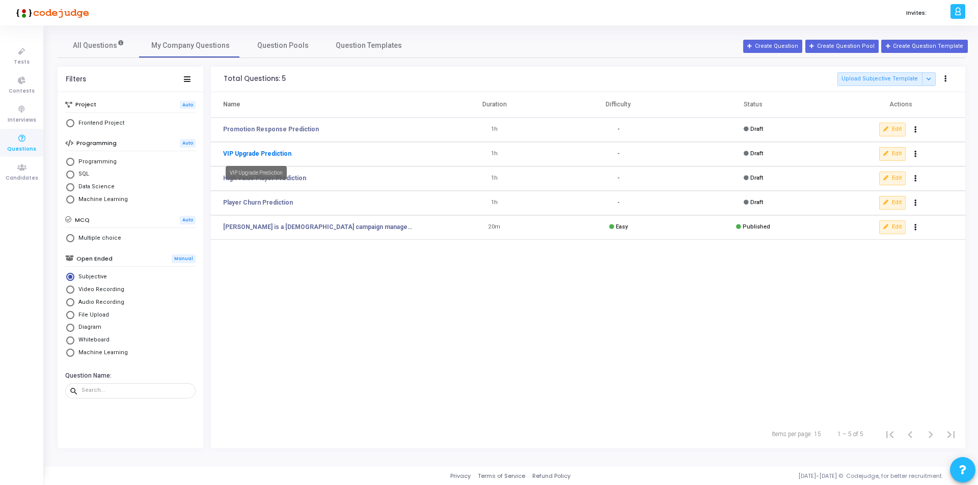
click at [252, 152] on link "VIP Upgrade Prediction" at bounding box center [257, 153] width 68 height 9
